Goal: Transaction & Acquisition: Purchase product/service

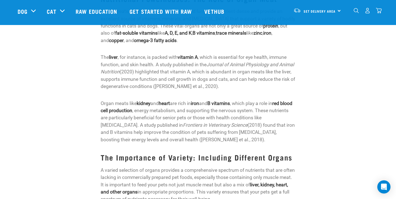
scroll to position [176, 0]
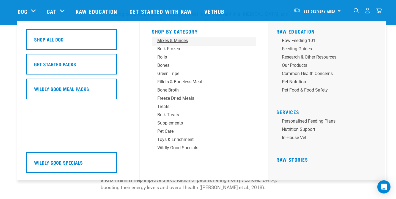
click at [184, 40] on div "Mixes & Minces" at bounding box center [200, 40] width 86 height 7
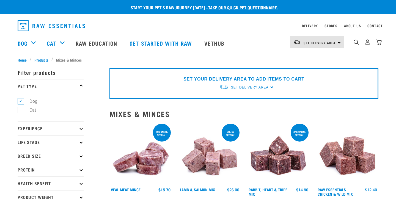
scroll to position [51, 0]
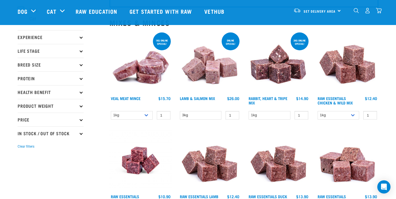
click at [83, 109] on p "Product Weight" at bounding box center [51, 106] width 66 height 14
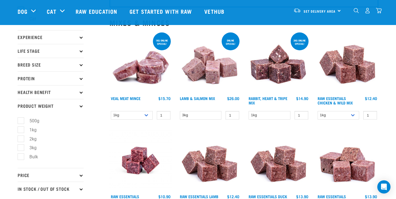
click at [24, 131] on label "1kg" at bounding box center [30, 129] width 18 height 7
click at [21, 131] on input "1kg" at bounding box center [20, 129] width 4 height 4
checkbox input "true"
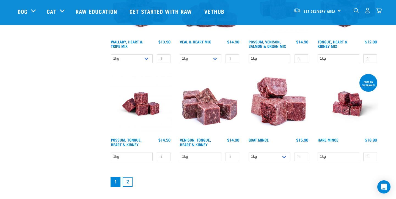
scroll to position [700, 0]
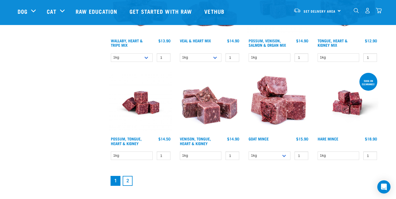
click at [129, 181] on link "2" at bounding box center [128, 181] width 10 height 10
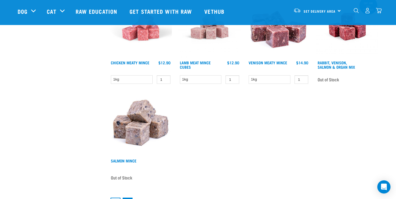
scroll to position [198, 0]
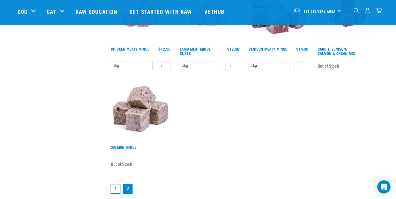
click at [114, 187] on link "1" at bounding box center [115, 189] width 10 height 10
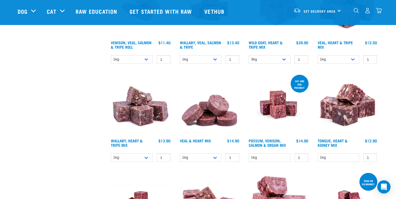
scroll to position [603, 0]
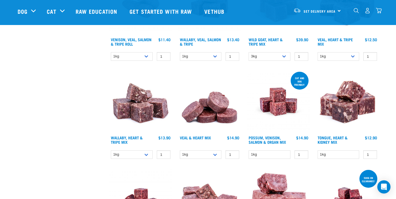
click at [351, 102] on img at bounding box center [347, 102] width 62 height 62
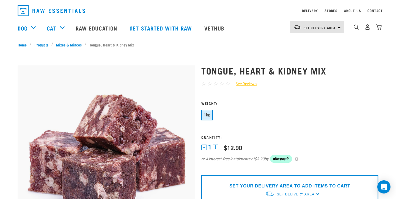
scroll to position [16, 0]
